Goal: Transaction & Acquisition: Purchase product/service

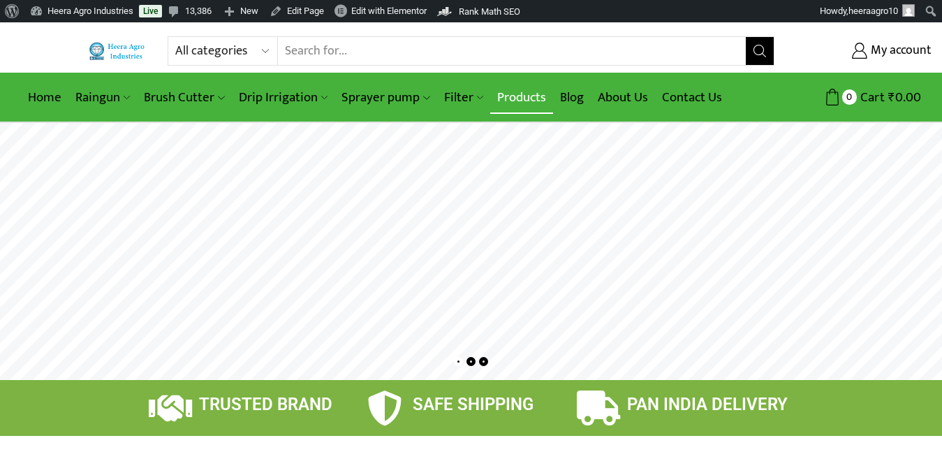
click at [527, 94] on link "Products" at bounding box center [521, 97] width 63 height 33
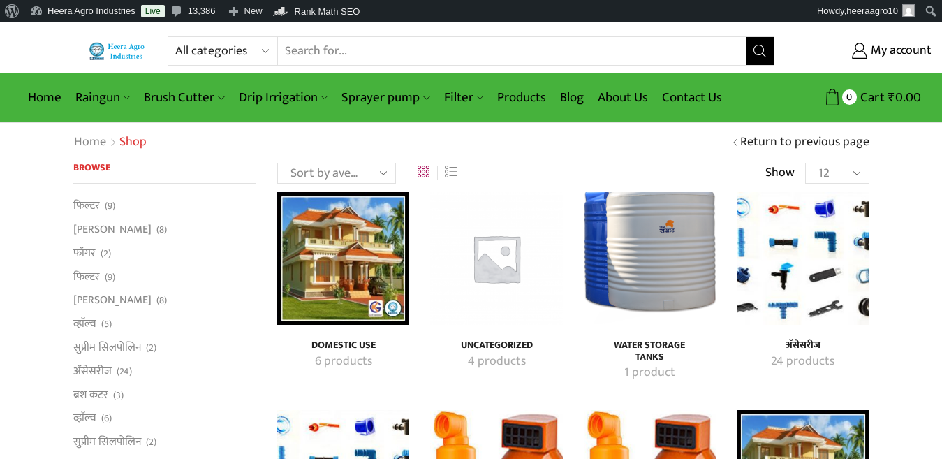
click at [803, 343] on h4 "अ‍ॅसेसरीज" at bounding box center [802, 345] width 101 height 12
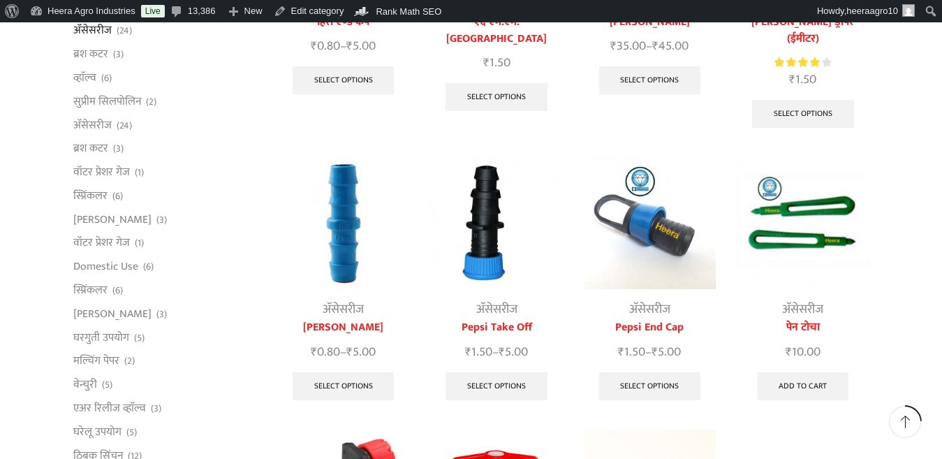
scroll to position [349, 0]
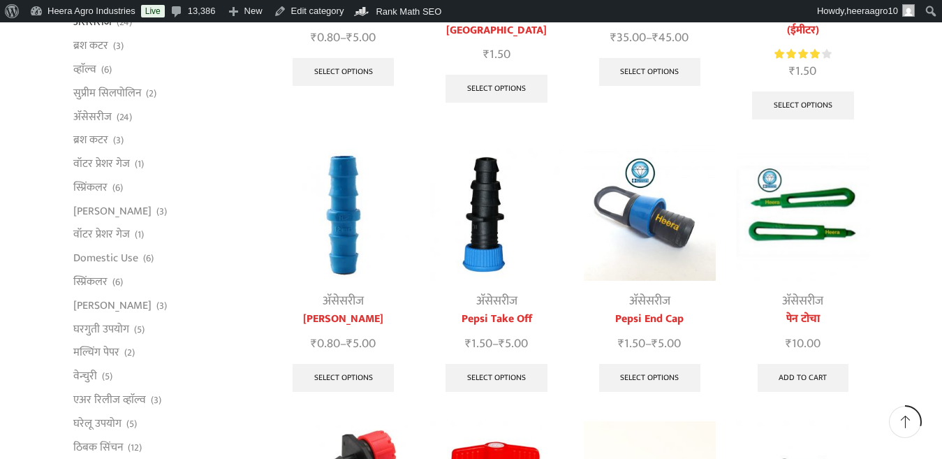
click at [342, 311] on link "[PERSON_NAME]" at bounding box center [343, 319] width 132 height 17
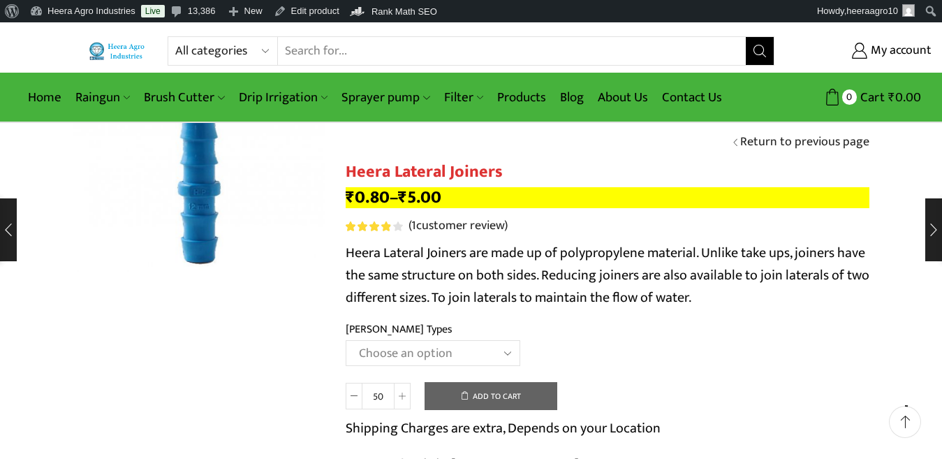
scroll to position [140, 0]
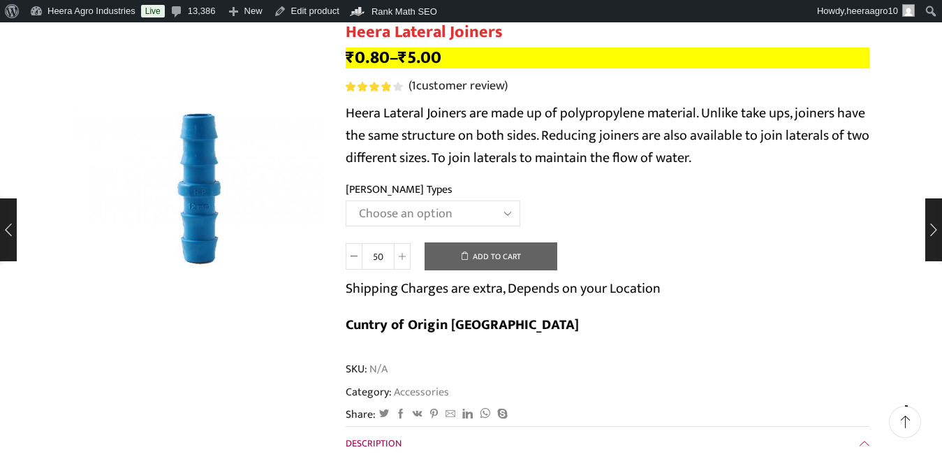
click at [478, 213] on select "Choose an option 12MM JOINER 16MM JOINER 20MM JOINER" at bounding box center [433, 213] width 175 height 26
click at [346, 200] on select "Choose an option 12MM JOINER 16MM JOINER 20MM JOINER" at bounding box center [433, 213] width 175 height 26
select select "16MM JOINER"
